Goal: Task Accomplishment & Management: Manage account settings

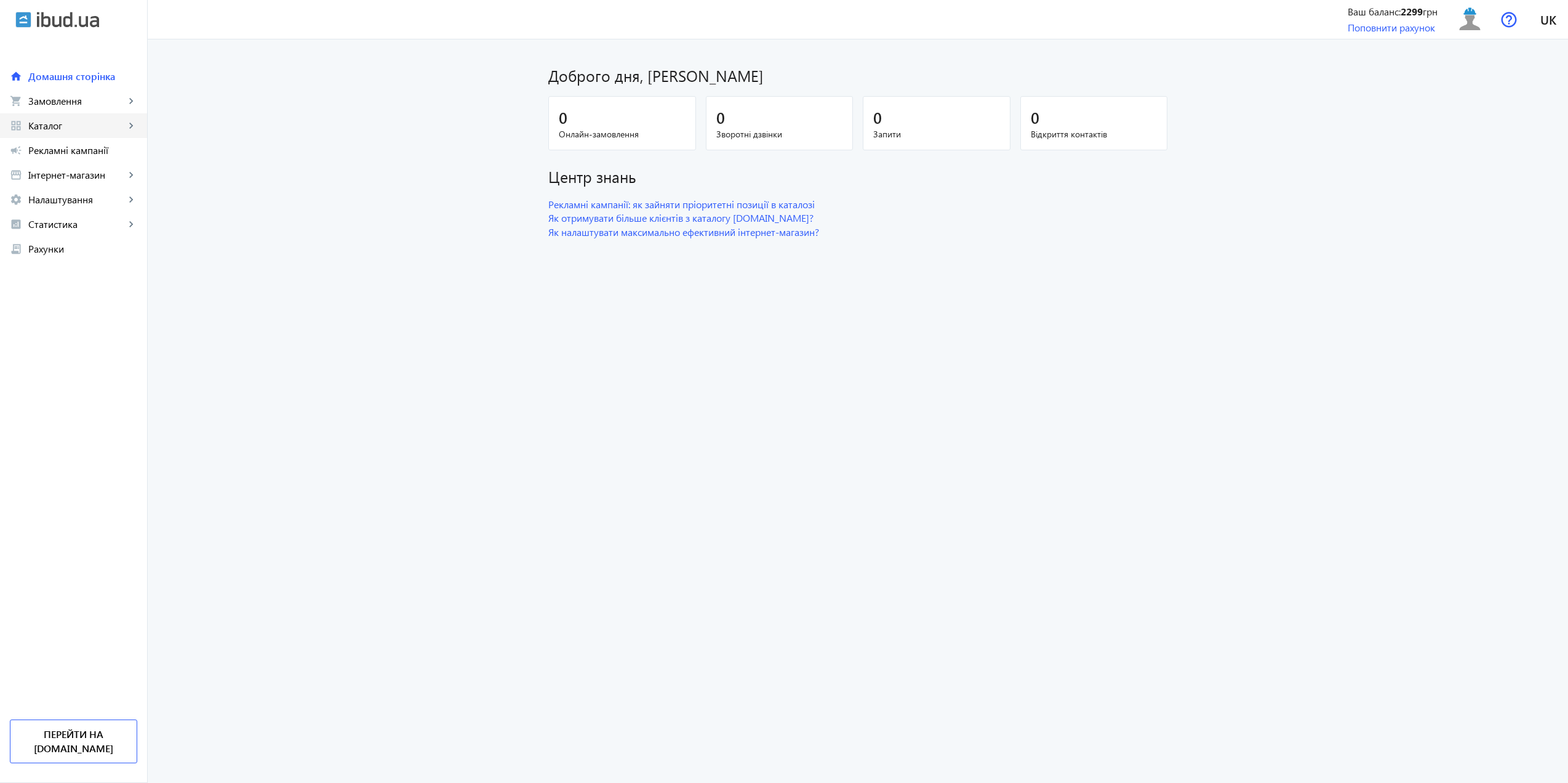
click at [87, 119] on span "Каталог" at bounding box center [77, 125] width 97 height 13
click at [93, 154] on span "Товари" at bounding box center [89, 150] width 95 height 13
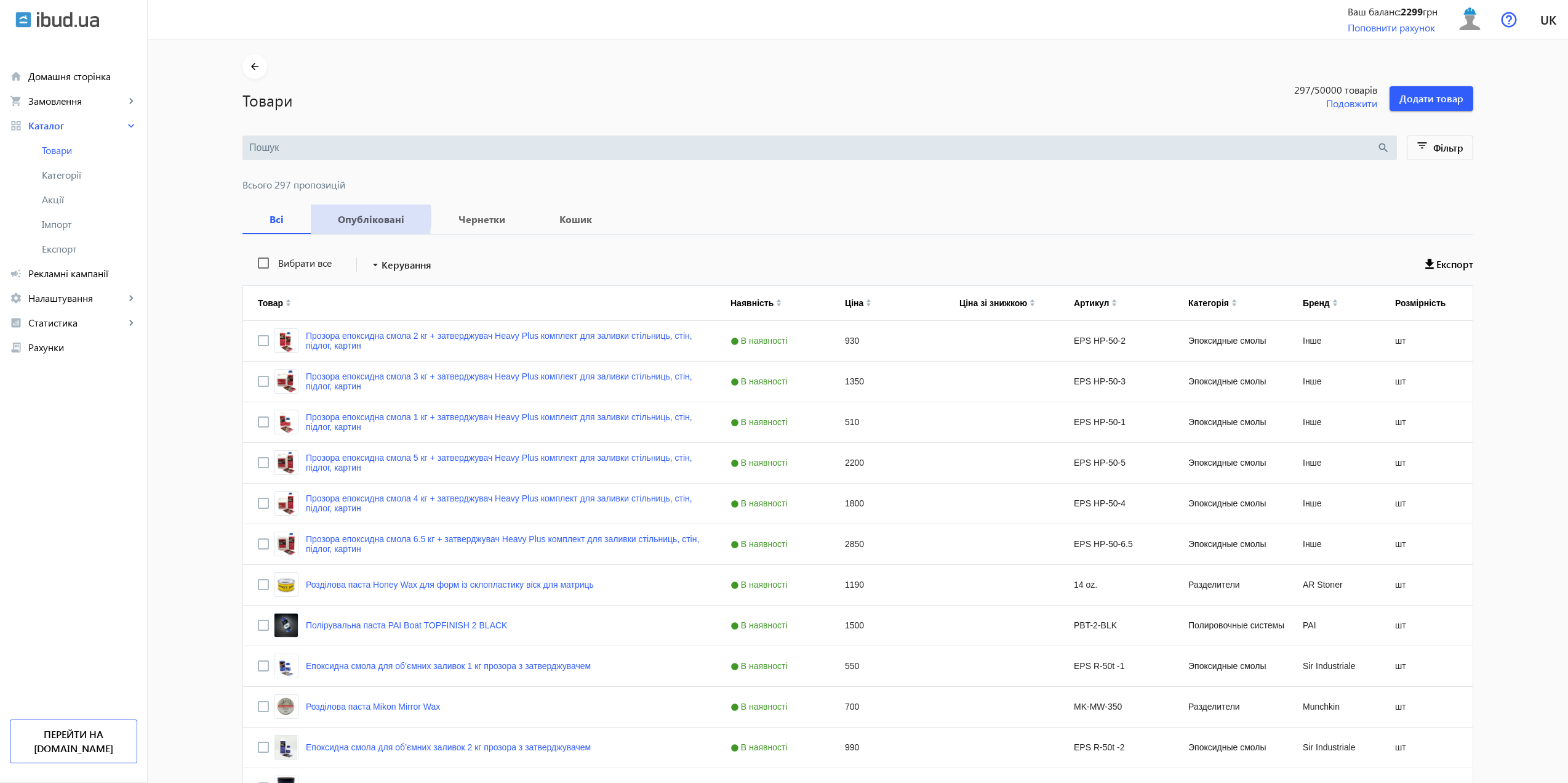
click at [340, 217] on b "Опубліковані" at bounding box center [371, 219] width 91 height 10
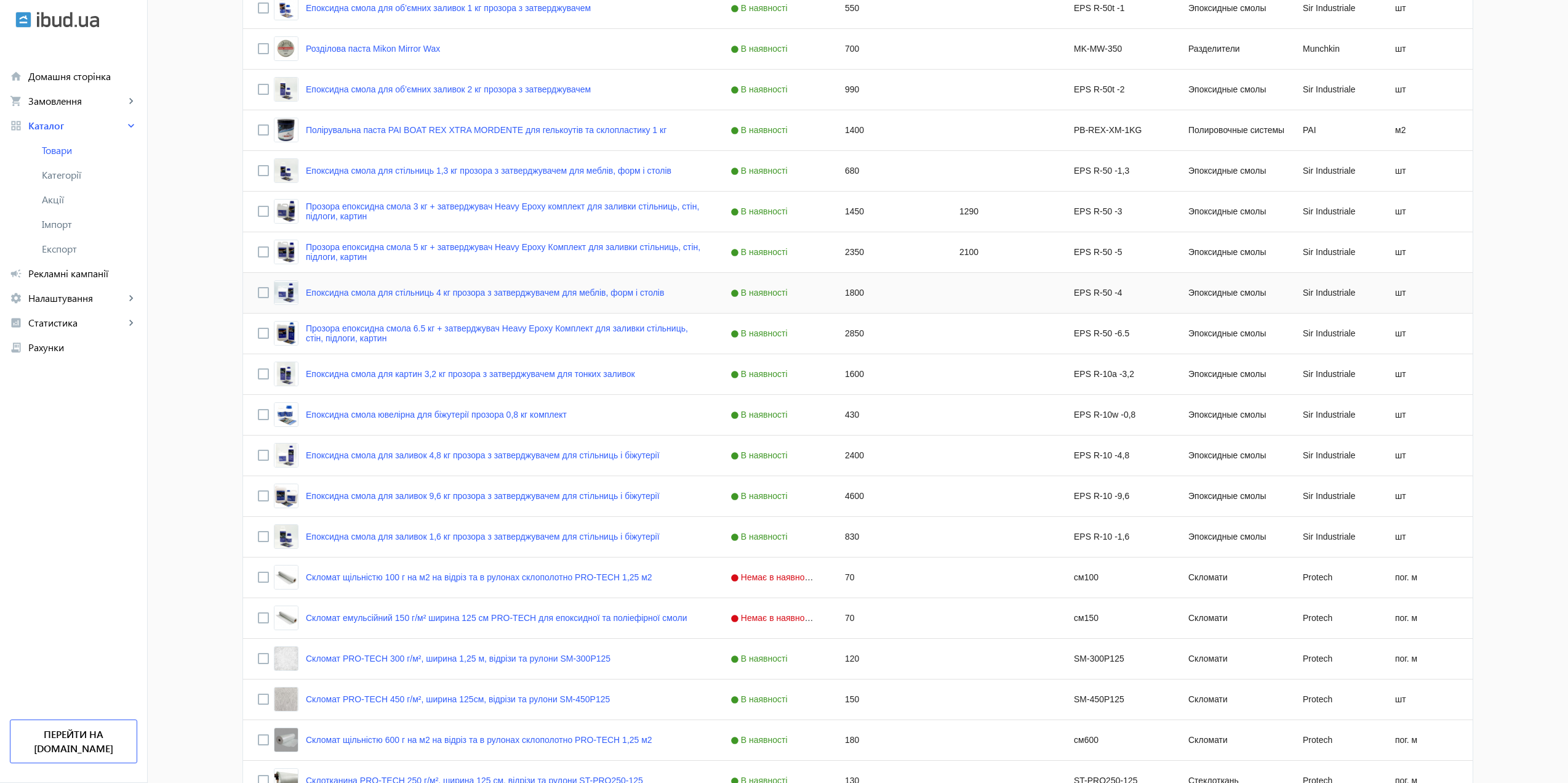
scroll to position [800, 0]
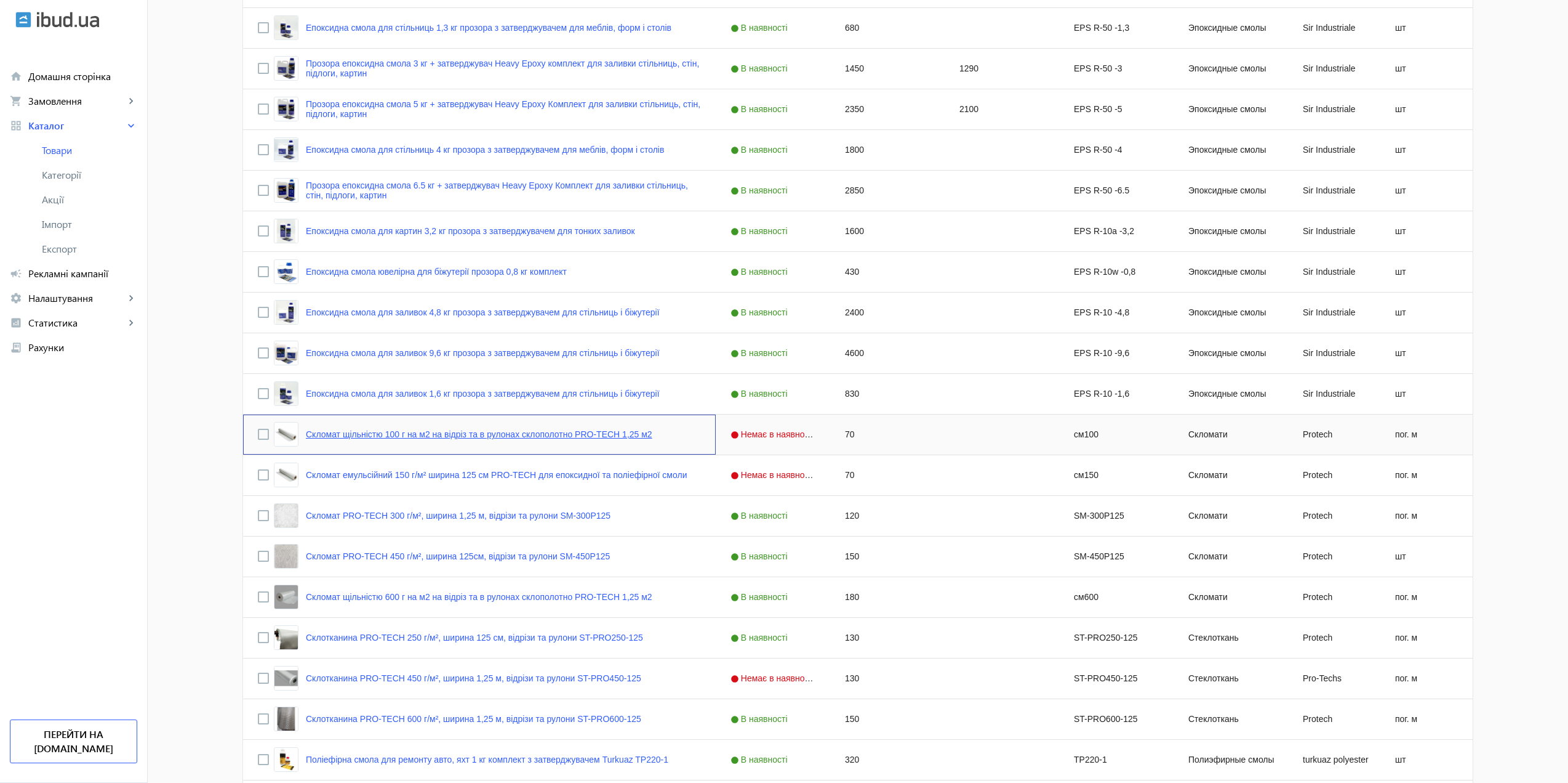
click at [415, 431] on link "Скломат щільністю 100 г на м2 на відріз та в рулонах склополотно PRO-TECH 1,25 …" at bounding box center [478, 434] width 346 height 10
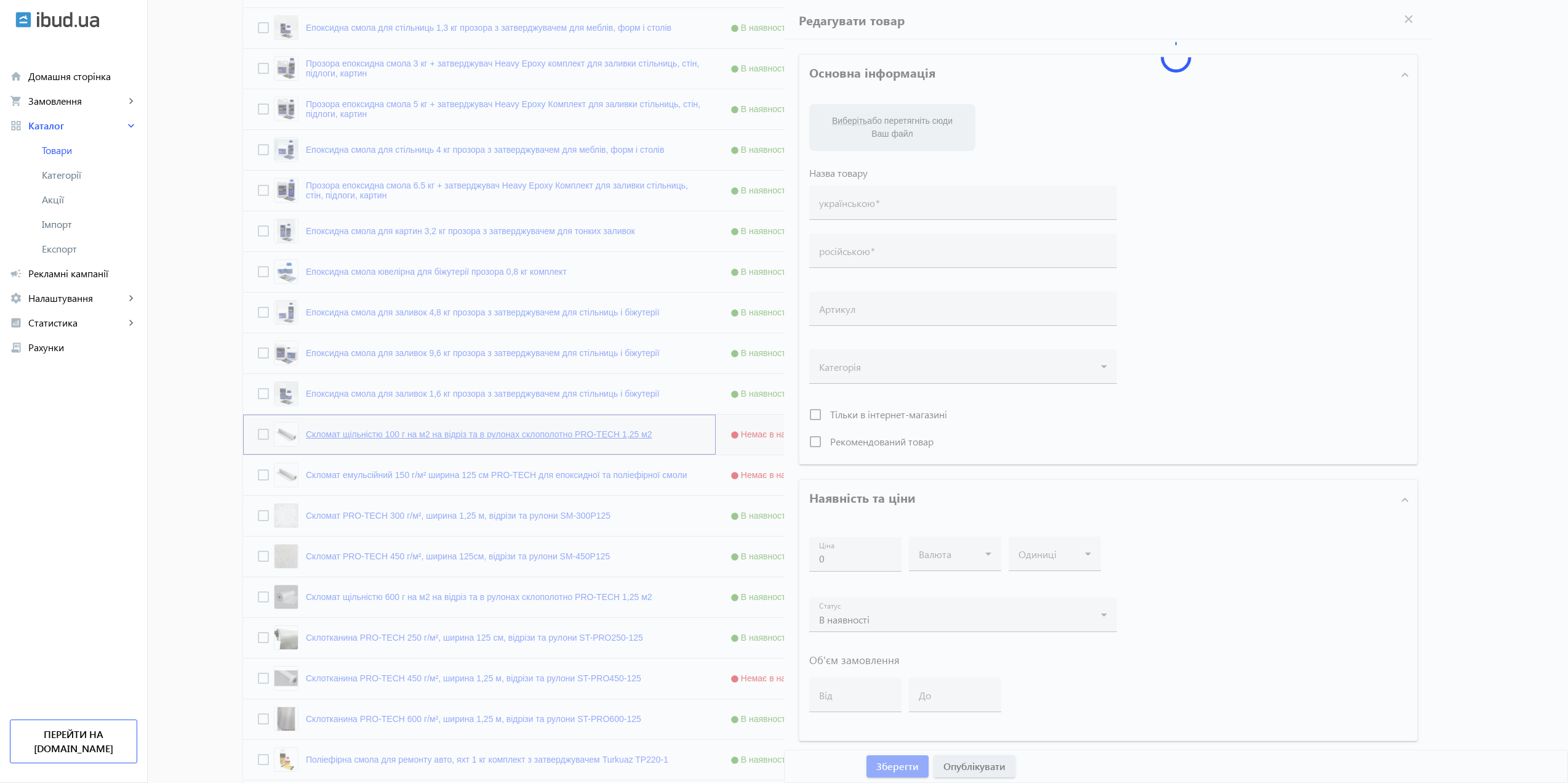
type input "Скломат щільністю 100 г на м2 на відріз та в рулонах склополотно PRO-TECH 1,25 …"
type input "Стекломат плотностью 100 г на м2 на отрез и в рулонах стеклохолст PRO-TECH 1,25…"
type input "см100"
type input "70"
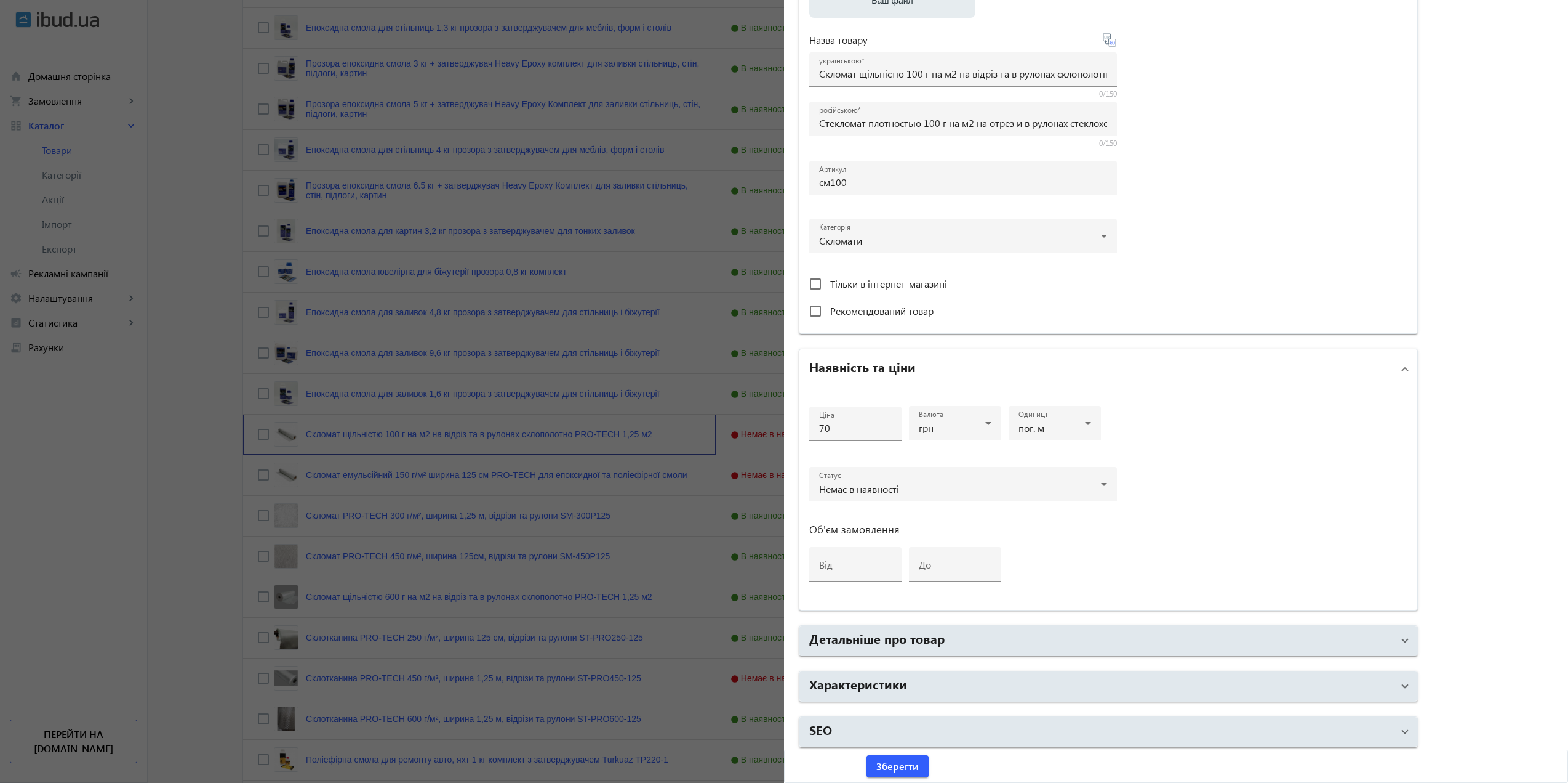
scroll to position [245, 0]
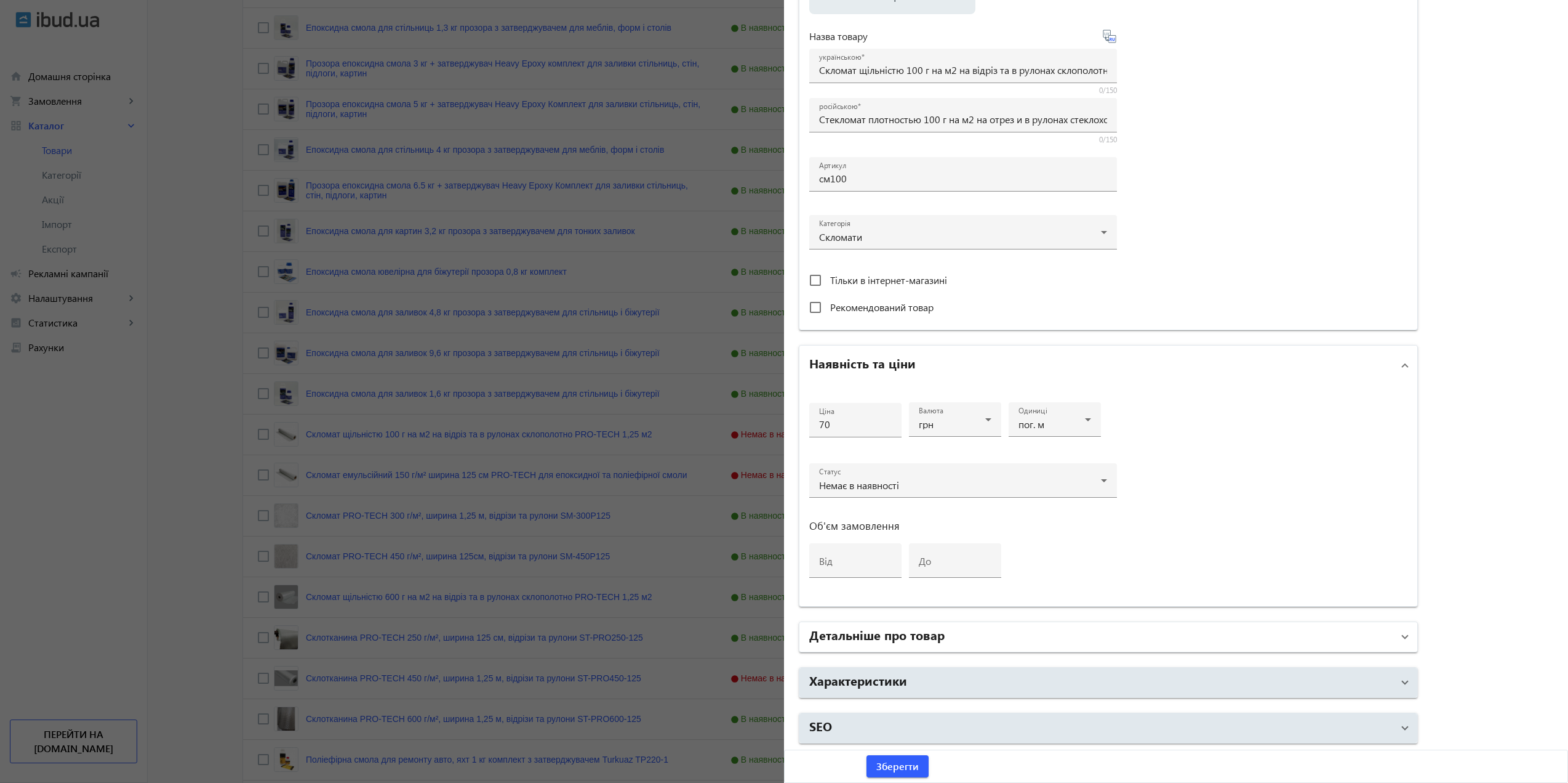
click at [1050, 646] on mat-panel-title "Детальніше про товар" at bounding box center [1102, 636] width 584 height 22
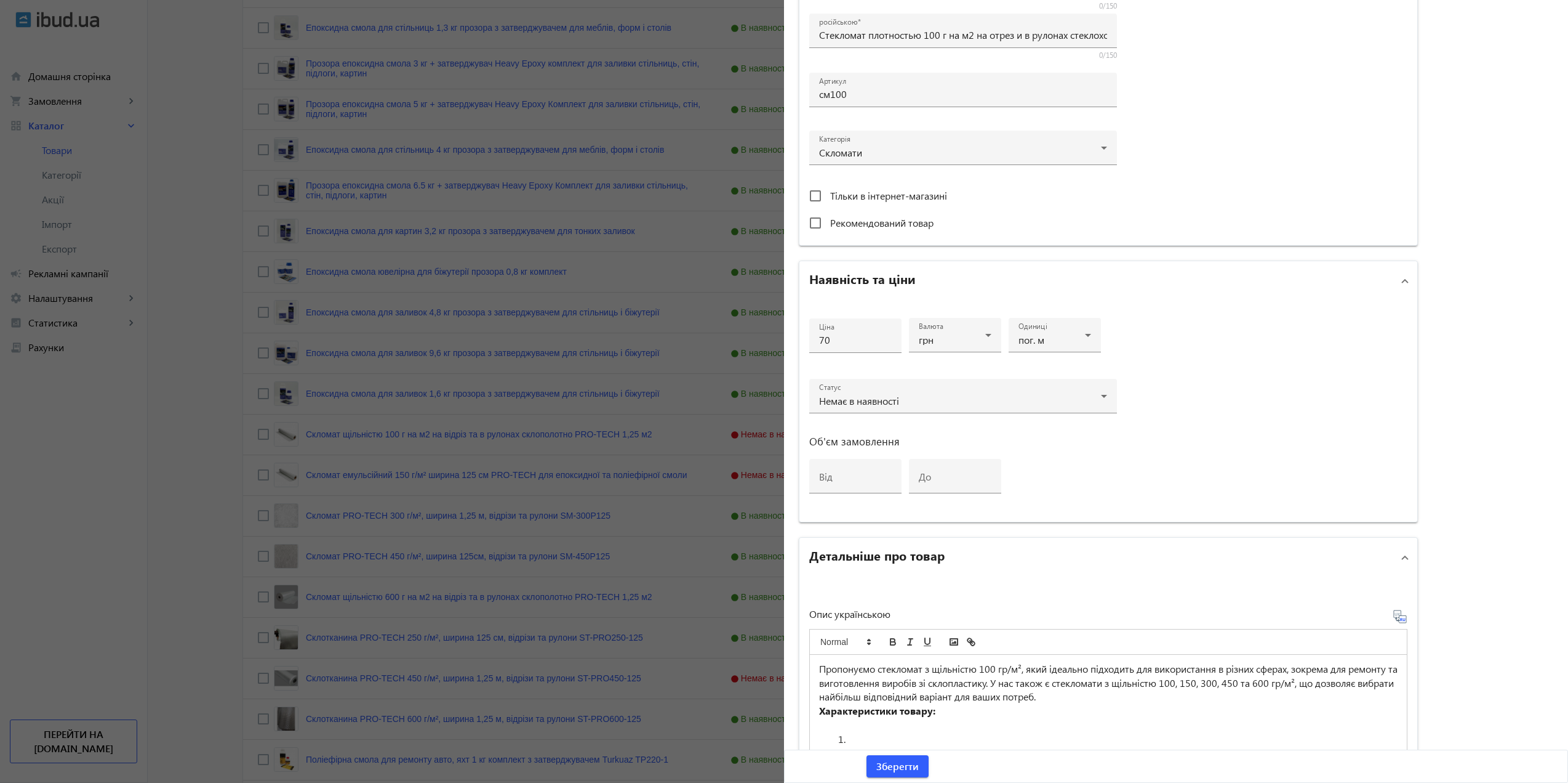
scroll to position [655, 0]
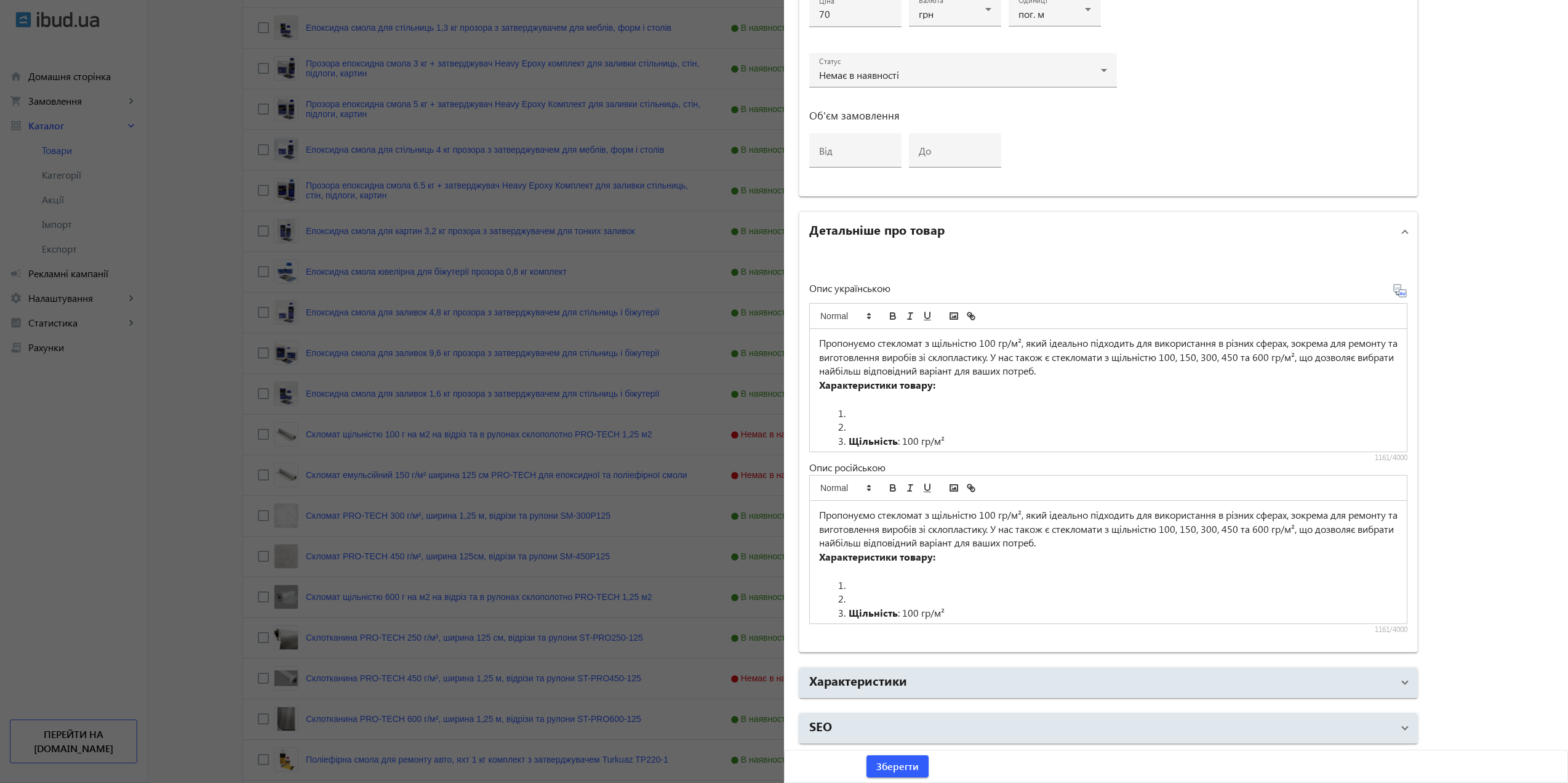
click at [958, 237] on mat-panel-title "Детальніше про товар" at bounding box center [1102, 231] width 584 height 22
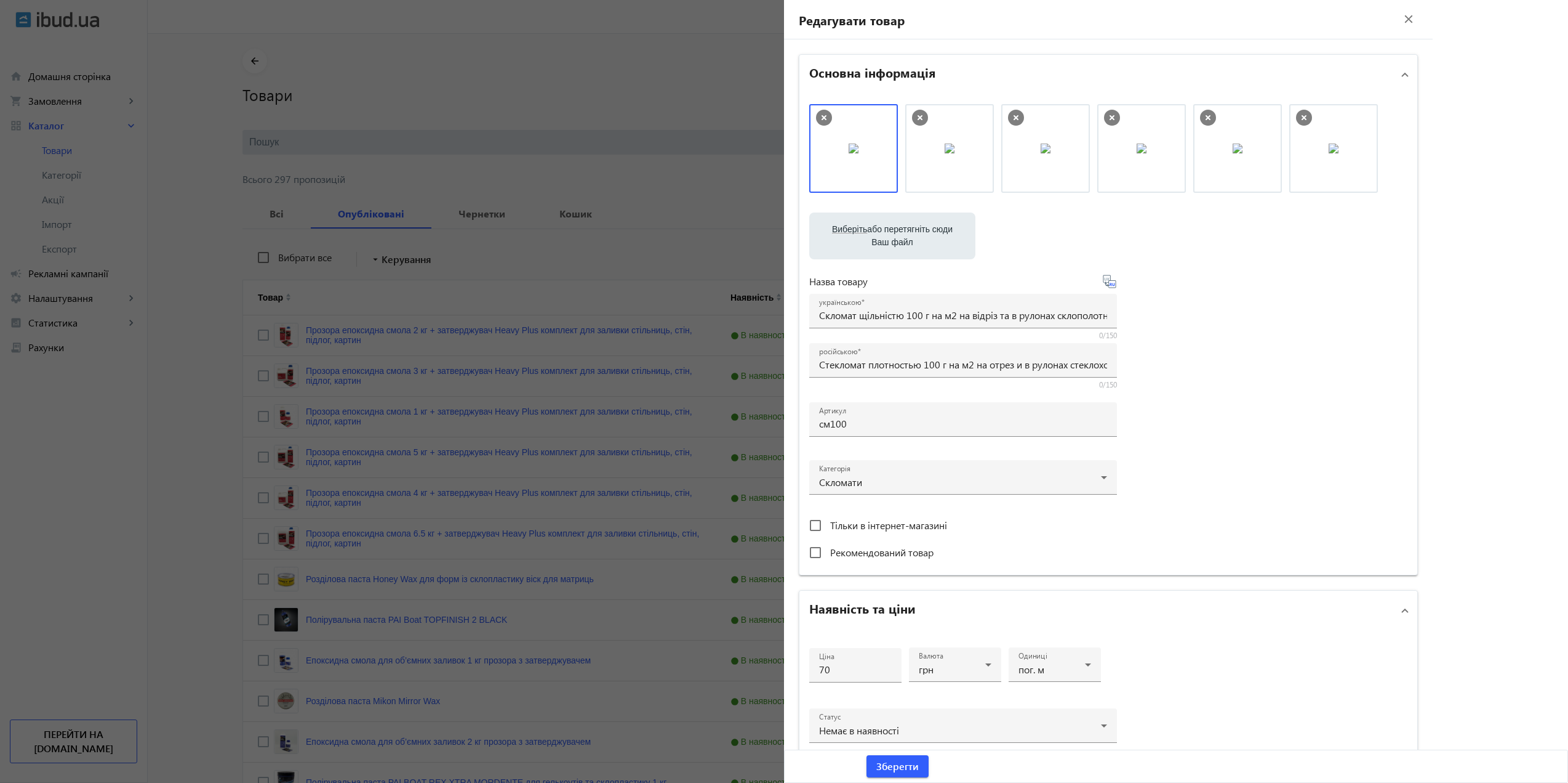
scroll to position [0, 0]
click at [588, 190] on div at bounding box center [784, 391] width 1568 height 783
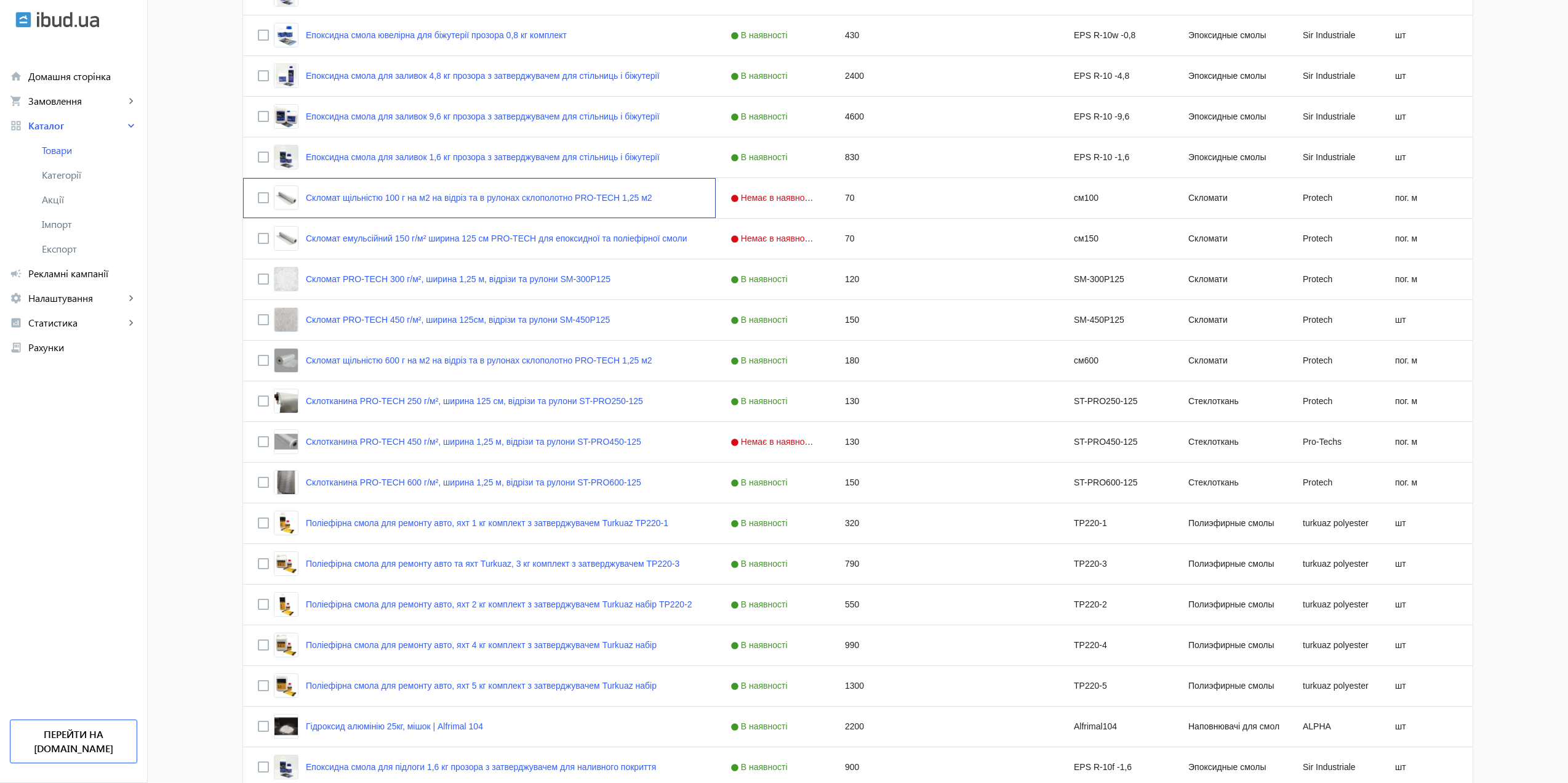
scroll to position [986, 0]
